Goal: Task Accomplishment & Management: Manage account settings

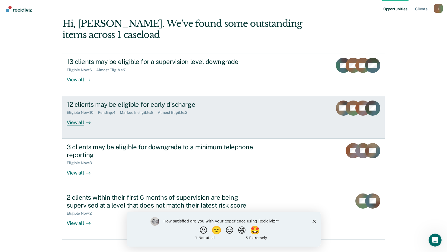
scroll to position [75, 0]
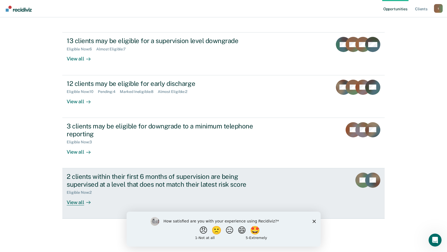
click at [94, 188] on div "Eligible Now : 2" at bounding box center [162, 191] width 190 height 7
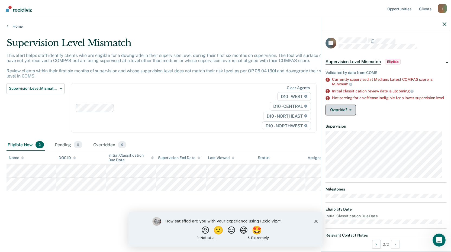
click at [339, 114] on button "Override?" at bounding box center [340, 110] width 31 height 11
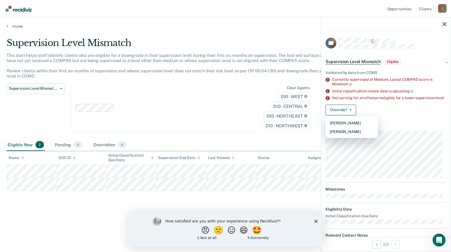
click at [390, 115] on div "Override? [PERSON_NAME] Mark Overridden" at bounding box center [385, 110] width 121 height 11
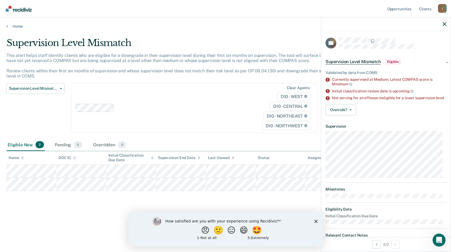
click at [392, 61] on span "Eligible" at bounding box center [392, 61] width 15 height 5
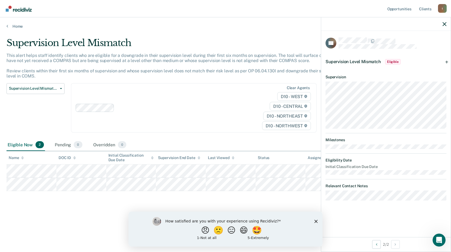
click at [398, 63] on span "Eligible" at bounding box center [392, 61] width 15 height 5
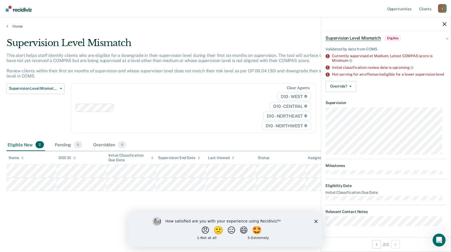
scroll to position [28, 0]
click at [350, 85] on button "Override?" at bounding box center [340, 86] width 31 height 11
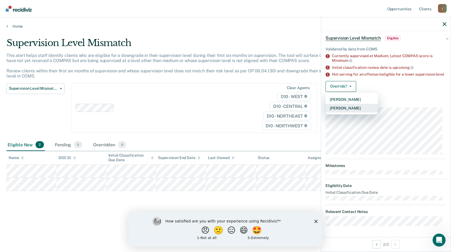
click at [348, 108] on button "[PERSON_NAME]" at bounding box center [351, 108] width 52 height 9
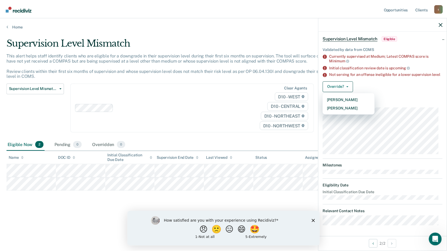
scroll to position [0, 0]
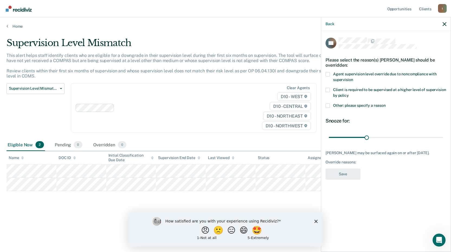
click at [327, 107] on span at bounding box center [327, 105] width 4 height 4
click at [385, 103] on input "Other: please specify a reason" at bounding box center [385, 103] width 0 height 0
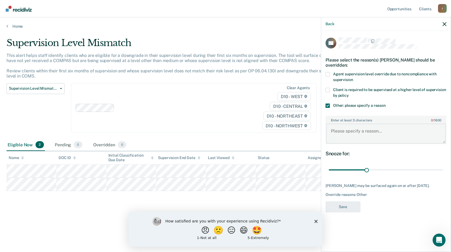
click at [337, 130] on textarea "Enter at least 3 characters 0 / 1600" at bounding box center [386, 133] width 120 height 20
click at [333, 130] on textarea "Enter at least 3 characters 0 / 1600" at bounding box center [386, 133] width 120 height 20
type textarea "just recently released from Jail"
click at [331, 205] on button "Save" at bounding box center [342, 206] width 35 height 11
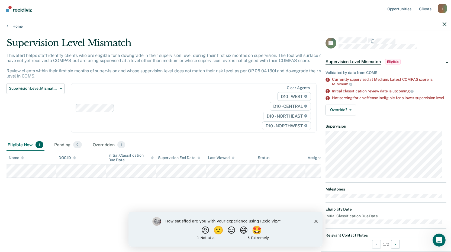
click at [395, 62] on span "Eligible" at bounding box center [392, 61] width 15 height 5
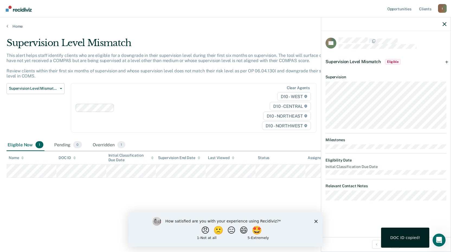
click at [78, 191] on div "Supervision Level Mismatch This alert helps staff identify clients who are elig…" at bounding box center [225, 124] width 438 height 174
click at [13, 25] on link "Home" at bounding box center [225, 26] width 438 height 5
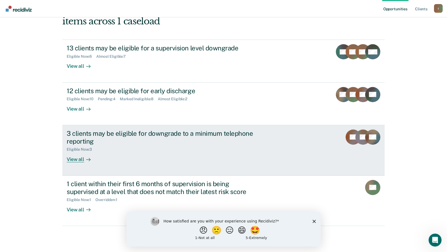
scroll to position [75, 0]
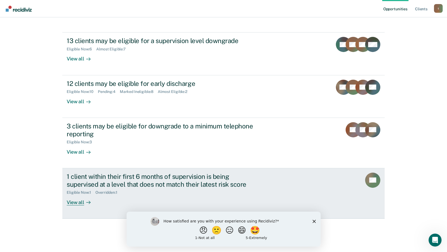
click at [73, 201] on div "View all" at bounding box center [82, 200] width 30 height 11
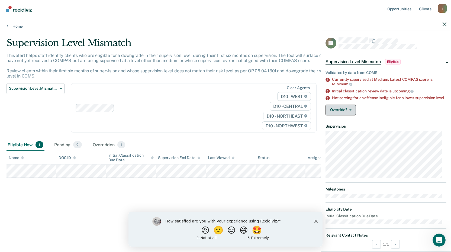
click at [348, 110] on span "button" at bounding box center [349, 109] width 4 height 1
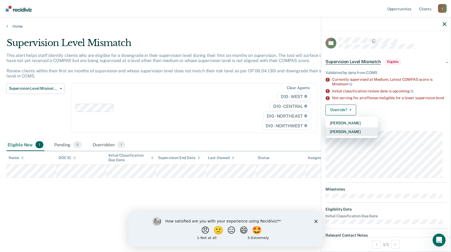
click at [350, 134] on button "[PERSON_NAME]" at bounding box center [351, 131] width 52 height 9
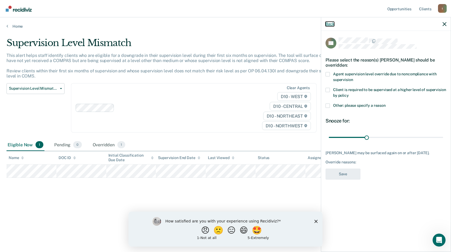
click at [328, 23] on button "Back" at bounding box center [329, 24] width 9 height 5
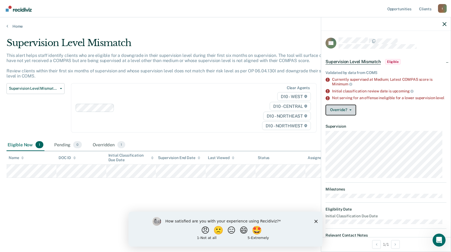
click at [350, 115] on button "Override?" at bounding box center [340, 110] width 31 height 11
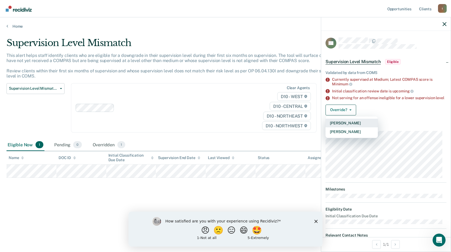
click at [346, 126] on button "[PERSON_NAME]" at bounding box center [351, 123] width 52 height 9
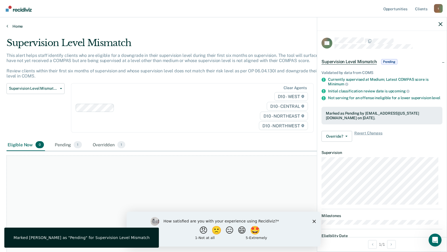
click at [8, 26] on icon at bounding box center [7, 26] width 2 height 4
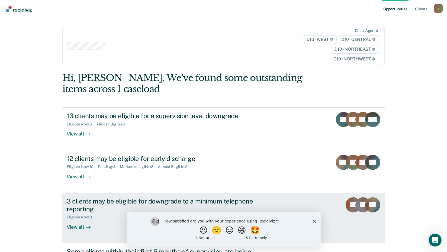
click at [127, 199] on div "3 clients may be eligible for downgrade to a minimum telephone reporting" at bounding box center [162, 205] width 190 height 16
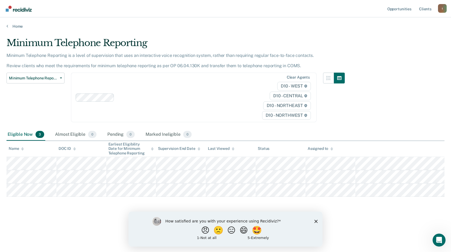
click at [316, 221] on polygon "Close survey" at bounding box center [315, 220] width 3 height 3
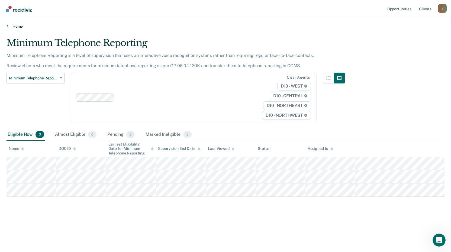
click at [14, 26] on link "Home" at bounding box center [225, 26] width 438 height 5
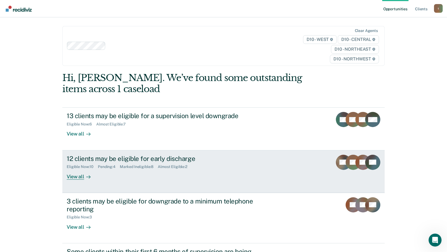
click at [69, 176] on div "View all" at bounding box center [82, 174] width 30 height 11
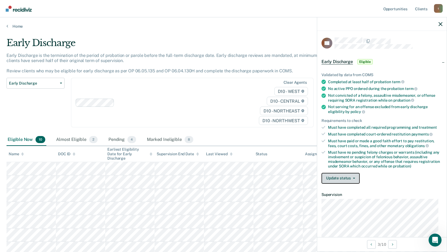
click at [354, 178] on icon "button" at bounding box center [354, 178] width 2 height 1
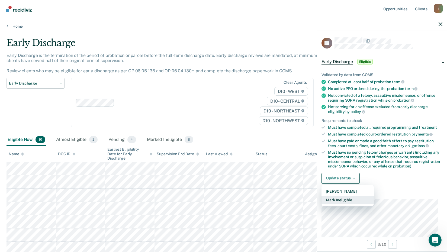
click at [344, 198] on button "Mark Ineligible" at bounding box center [347, 200] width 52 height 9
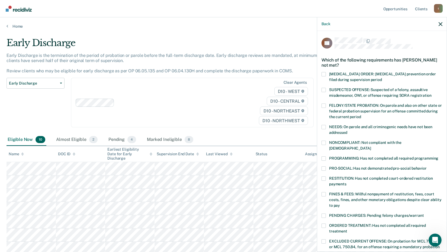
click at [324, 142] on span at bounding box center [323, 143] width 4 height 4
click at [370, 146] on input "NONCOMPLIANT: Not compliant with the [DEMOGRAPHIC_DATA]" at bounding box center [370, 146] width 0 height 0
click at [324, 192] on span at bounding box center [323, 194] width 4 height 4
click at [340, 203] on input "FINES & FEES: Willful nonpayment of restitution, fees, court costs, fines, and …" at bounding box center [340, 203] width 0 height 0
click at [323, 156] on span at bounding box center [323, 158] width 4 height 4
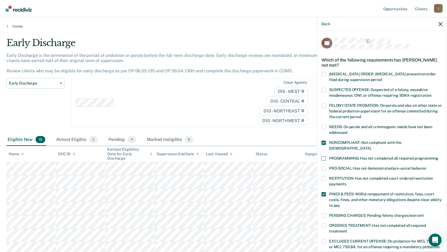
click at [438, 156] on input "PROGRAMMING: Has not completed all required programming" at bounding box center [438, 156] width 0 height 0
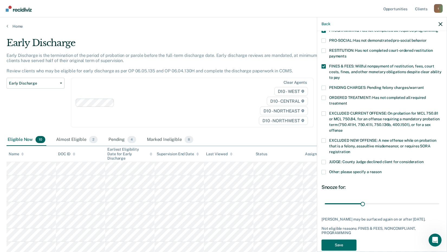
scroll to position [131, 0]
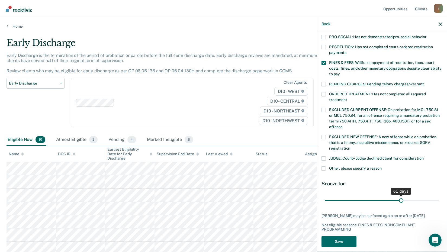
drag, startPoint x: 361, startPoint y: 194, endPoint x: 398, endPoint y: 192, distance: 36.9
type input "61"
click at [398, 195] on input "range" at bounding box center [381, 199] width 114 height 9
click at [344, 241] on button "Save" at bounding box center [338, 241] width 35 height 11
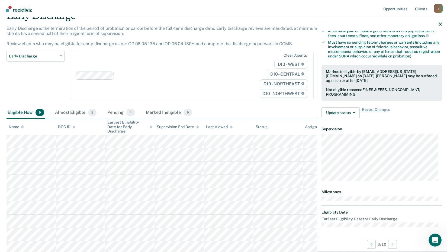
scroll to position [71, 0]
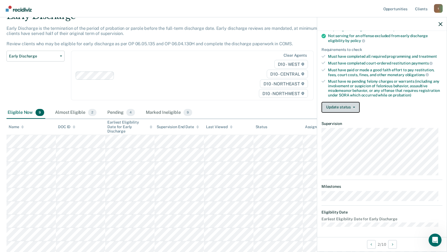
click at [353, 105] on button "Update status" at bounding box center [340, 107] width 38 height 11
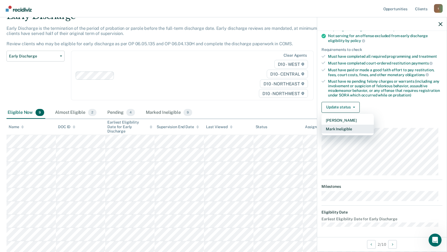
click at [342, 128] on button "Mark Ineligible" at bounding box center [347, 129] width 52 height 9
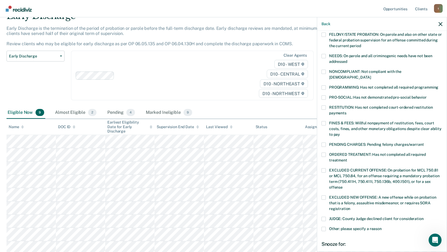
click at [324, 72] on span at bounding box center [323, 72] width 4 height 4
click at [370, 75] on input "NONCOMPLIANT: Not compliant with the [DEMOGRAPHIC_DATA]" at bounding box center [370, 75] width 0 height 0
click at [326, 121] on label "FINES & FEES: Willful nonpayment of restitution, fees, court costs, fines, and …" at bounding box center [381, 129] width 121 height 17
click at [340, 132] on input "FINES & FEES: Willful nonpayment of restitution, fees, court costs, fines, and …" at bounding box center [340, 132] width 0 height 0
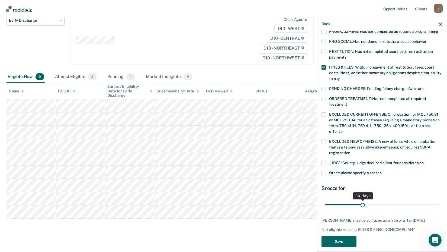
scroll to position [66, 0]
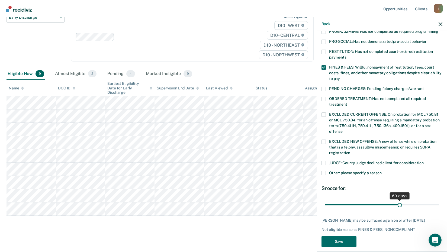
drag, startPoint x: 360, startPoint y: 199, endPoint x: 397, endPoint y: 196, distance: 36.9
click at [397, 200] on input "range" at bounding box center [381, 204] width 114 height 9
drag, startPoint x: 397, startPoint y: 198, endPoint x: 414, endPoint y: 197, distance: 17.7
type input "75"
click at [414, 200] on input "range" at bounding box center [381, 204] width 114 height 9
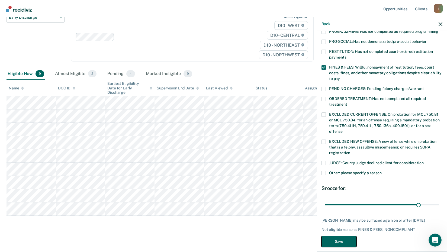
click at [340, 239] on button "Save" at bounding box center [338, 241] width 35 height 11
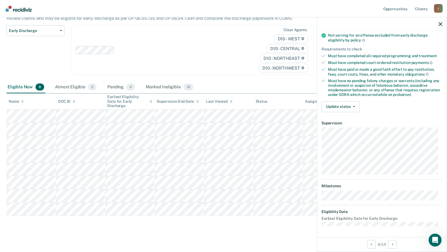
scroll to position [71, 0]
click at [352, 106] on button "Update status" at bounding box center [340, 107] width 38 height 11
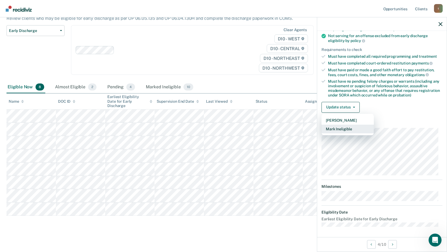
click at [345, 129] on button "Mark Ineligible" at bounding box center [347, 129] width 52 height 9
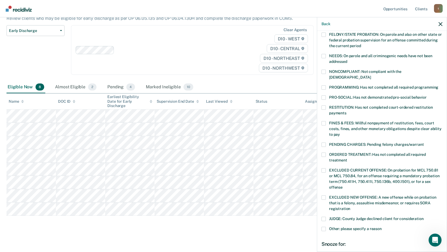
click at [323, 71] on span at bounding box center [323, 72] width 4 height 4
click at [370, 75] on input "NONCOMPLIANT: Not compliant with the [DEMOGRAPHIC_DATA]" at bounding box center [370, 75] width 0 height 0
click at [322, 85] on span at bounding box center [323, 87] width 4 height 4
click at [438, 85] on input "PROGRAMMING: Has not completed all required programming" at bounding box center [438, 85] width 0 height 0
click at [324, 121] on span at bounding box center [323, 123] width 4 height 4
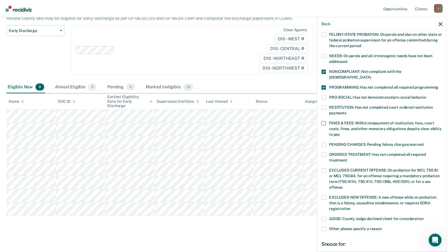
click at [340, 132] on input "FINES & FEES: Willful nonpayment of restitution, fees, court costs, fines, and …" at bounding box center [340, 132] width 0 height 0
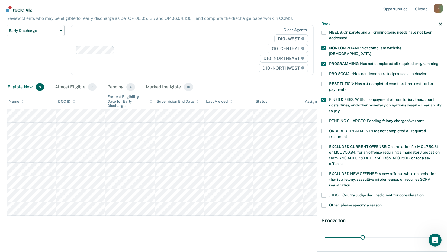
scroll to position [131, 0]
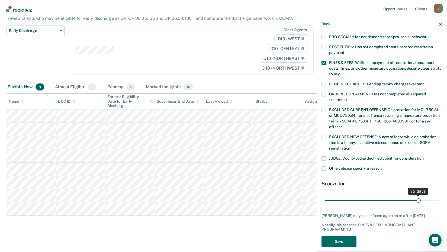
drag, startPoint x: 362, startPoint y: 194, endPoint x: 415, endPoint y: 185, distance: 54.2
type input "75"
click at [415, 195] on input "range" at bounding box center [381, 199] width 114 height 9
click at [336, 237] on button "Save" at bounding box center [338, 241] width 35 height 11
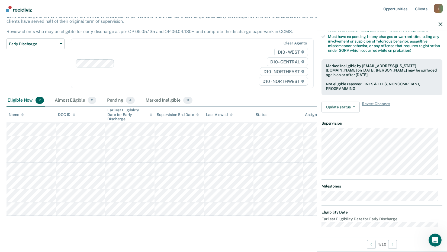
scroll to position [71, 0]
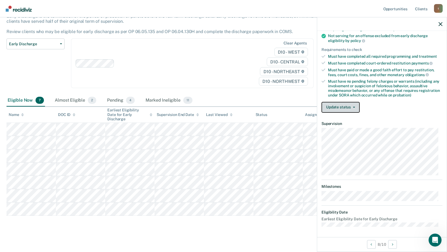
click at [355, 105] on button "Update status" at bounding box center [340, 107] width 38 height 11
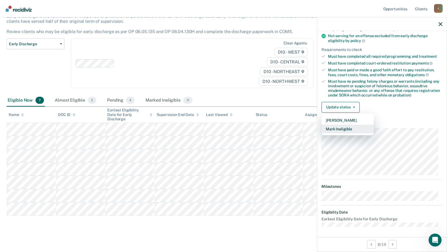
click at [347, 130] on button "Mark Ineligible" at bounding box center [347, 129] width 52 height 9
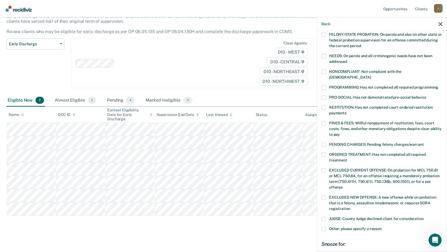
scroll to position [98, 0]
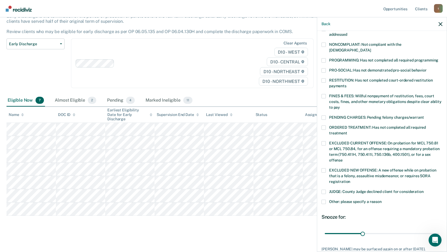
click at [322, 200] on span at bounding box center [323, 202] width 4 height 4
click at [381, 200] on input "Other: please specify a reason" at bounding box center [381, 200] width 0 height 0
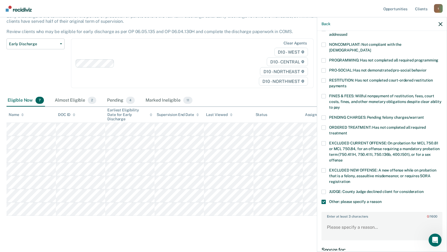
click at [337, 212] on label "Enter at least 3 characters 0 / 1600" at bounding box center [382, 215] width 120 height 6
click at [337, 220] on textarea "Enter at least 3 characters 0 / 1600" at bounding box center [382, 230] width 120 height 20
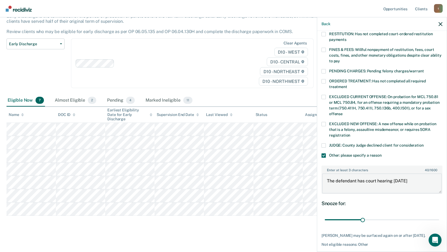
scroll to position [152, 0]
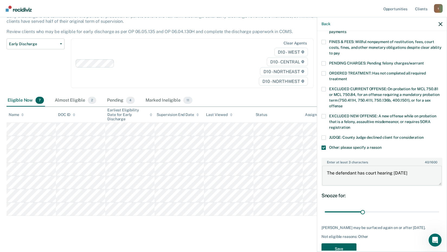
type textarea "The defendant has court hearing [DATE]"
click at [338, 243] on button "Save" at bounding box center [338, 248] width 35 height 11
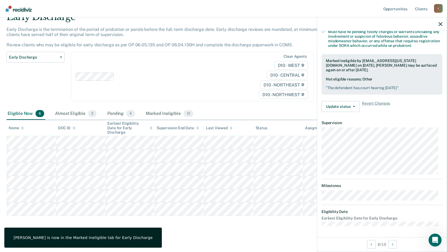
scroll to position [120, 0]
